Goal: Information Seeking & Learning: Learn about a topic

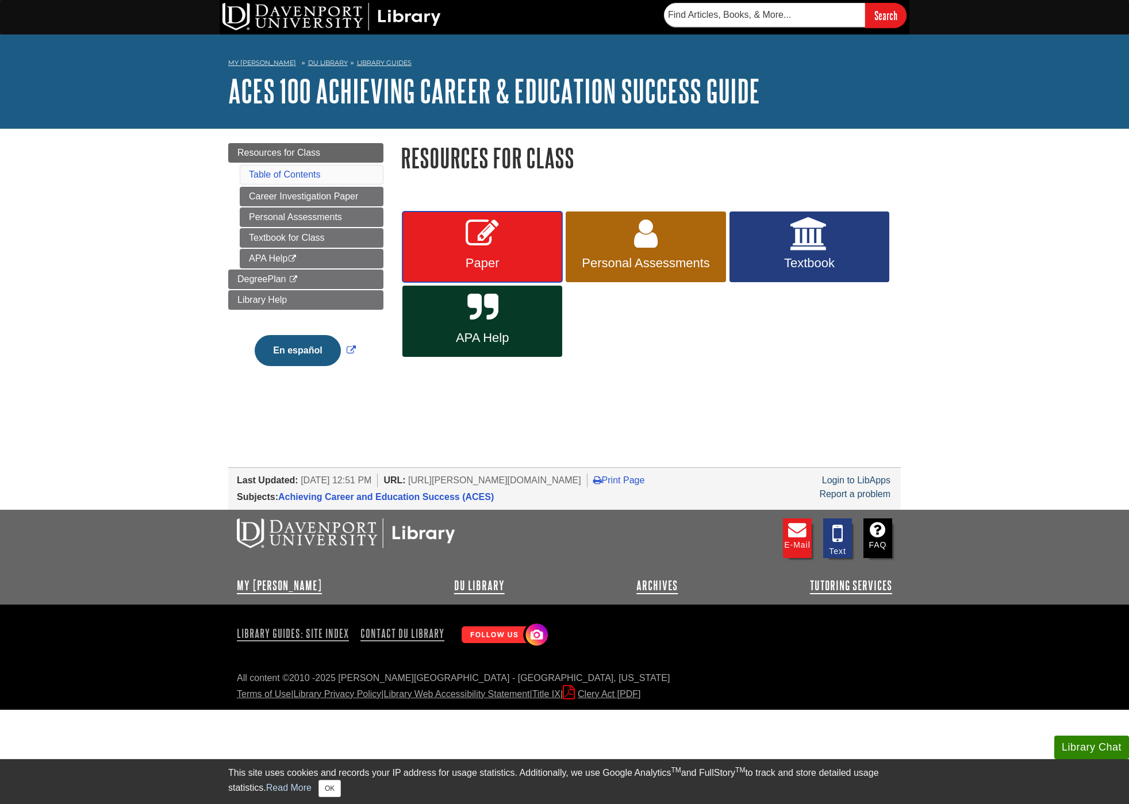
click at [504, 262] on span "Paper" at bounding box center [482, 263] width 143 height 15
click at [586, 262] on span "Personal Assessments" at bounding box center [645, 263] width 143 height 15
click at [812, 246] on icon at bounding box center [809, 233] width 38 height 33
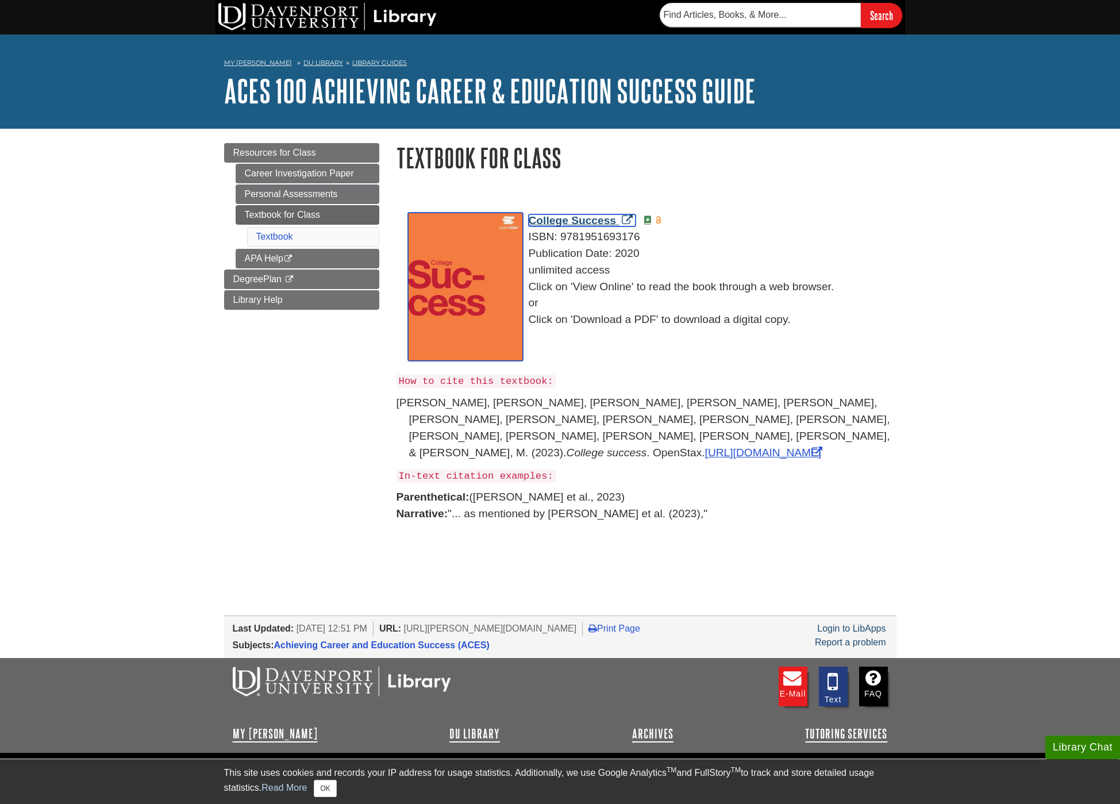
click at [584, 223] on span "College Success" at bounding box center [573, 220] width 88 height 12
